Goal: Book appointment/travel/reservation

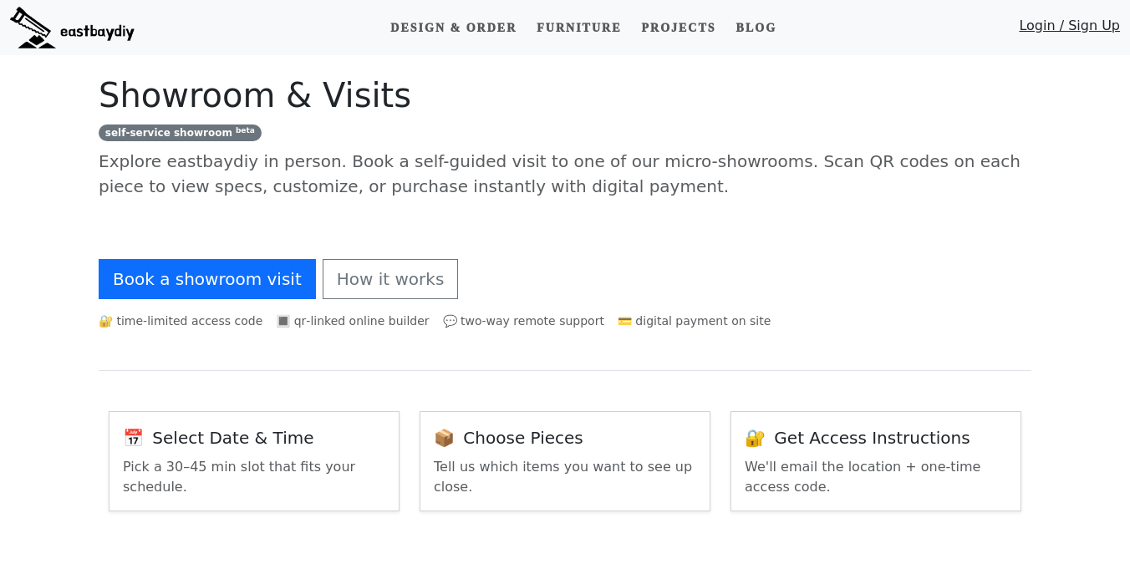
select select "**********"
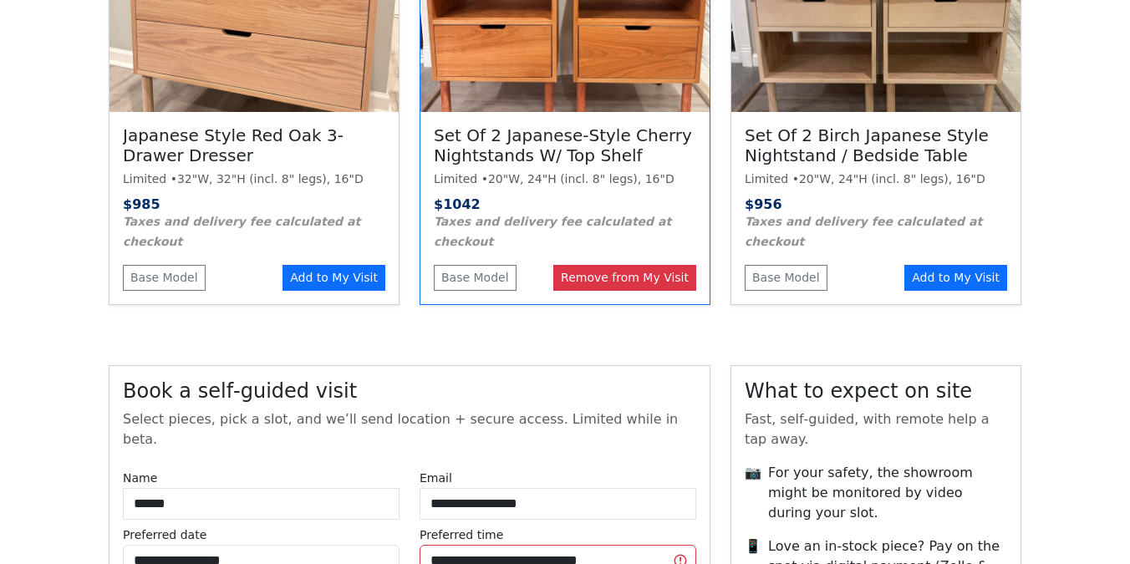
scroll to position [1321, 0]
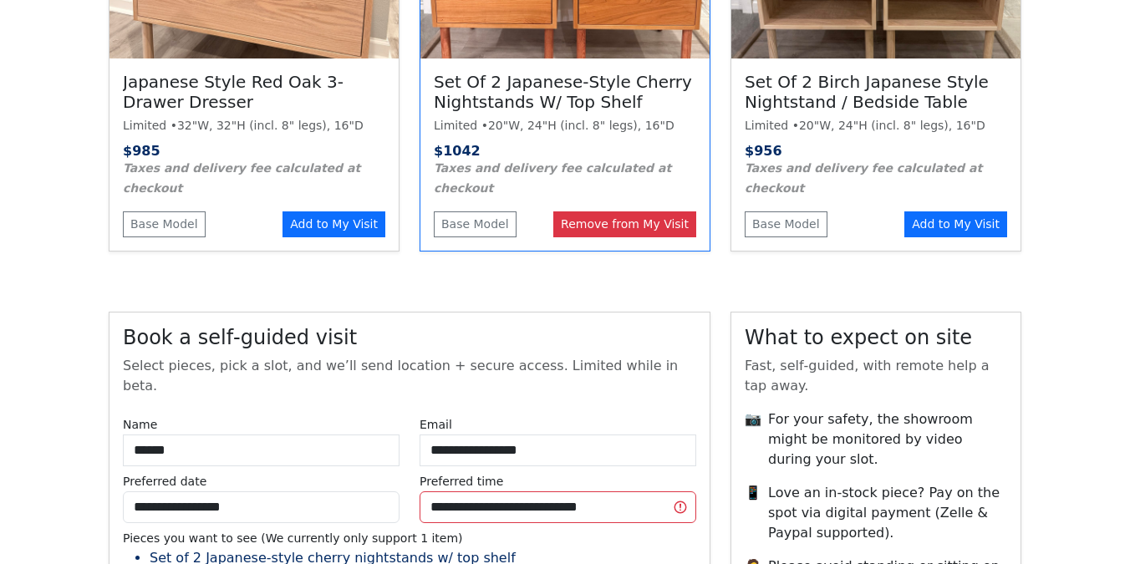
click at [592, 326] on h3 "Book a self‑guided visit" at bounding box center [409, 338] width 573 height 24
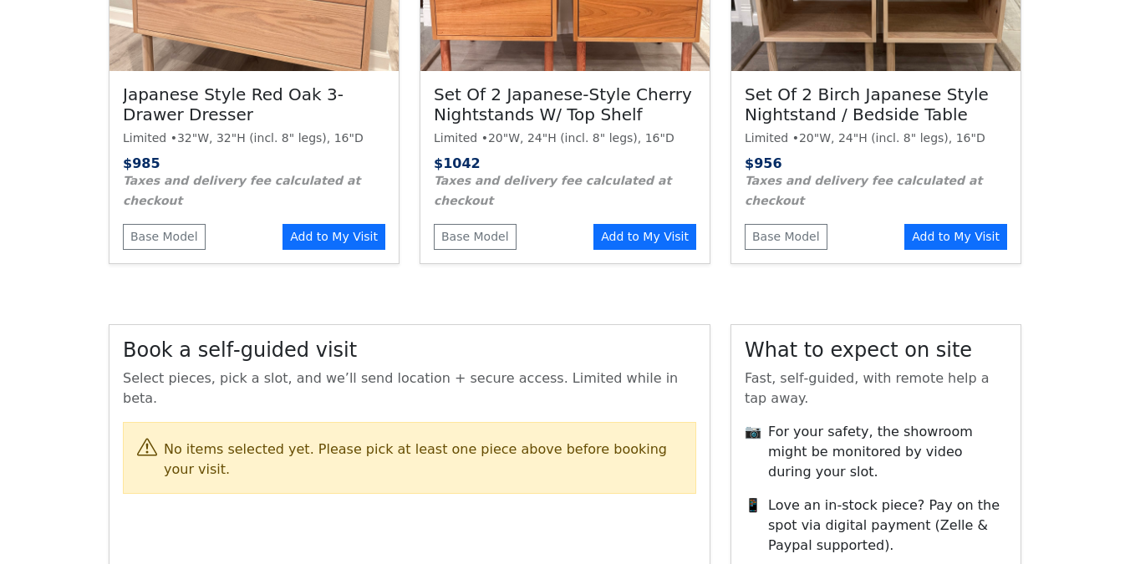
scroll to position [1321, 0]
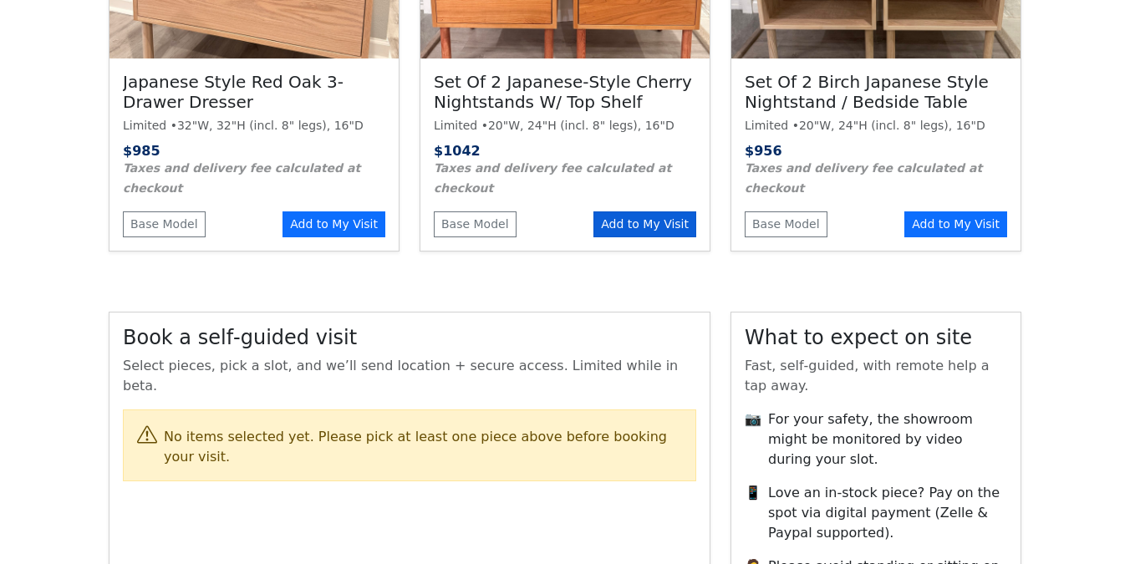
click at [643, 211] on button "Add to My Visit" at bounding box center [644, 224] width 103 height 26
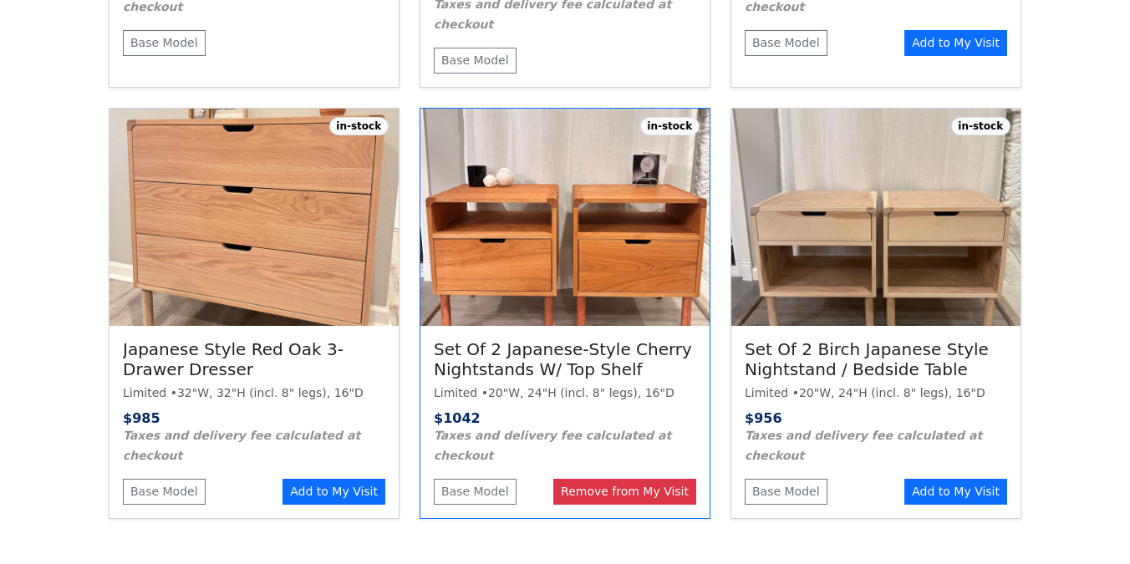
scroll to position [1016, 0]
